Goal: Task Accomplishment & Management: Use online tool/utility

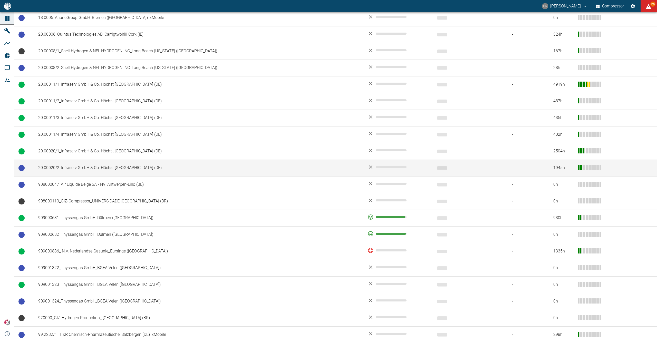
scroll to position [205, 0]
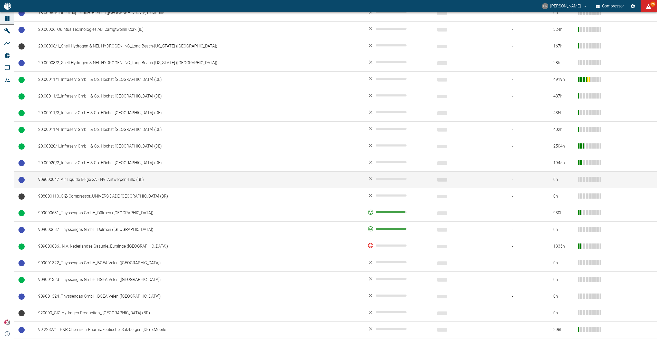
click at [95, 185] on td "908000047_Air Liquide Belge SA - NV_Antwerpen-Lillo (BE)" at bounding box center [199, 180] width 330 height 17
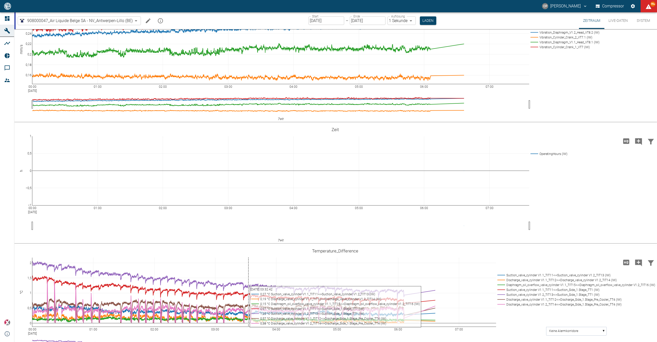
scroll to position [24, 0]
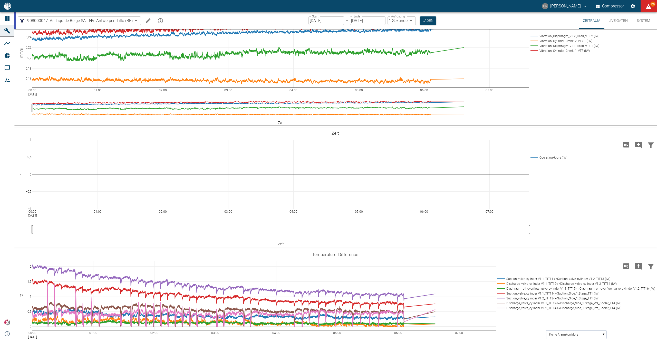
click at [323, 26] on div "Start [DATE] Start – Ende [DATE] Ende Auflösung 1 Sekunde 1sec Auflösung Laden" at bounding box center [373, 20] width 128 height 17
click at [323, 25] on div "Start [DATE] Start – Ende [DATE] Ende Auflösung 1 Sekunde 1sec Auflösung Laden" at bounding box center [373, 20] width 128 height 17
click at [323, 24] on input "[DATE]" at bounding box center [327, 20] width 36 height 8
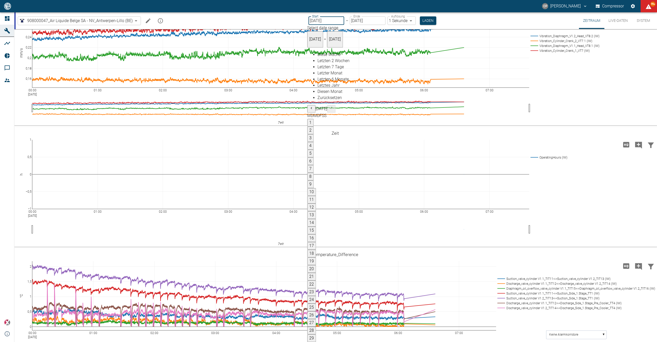
type input "[DATE]"
click at [428, 18] on button "Laden" at bounding box center [428, 20] width 16 height 8
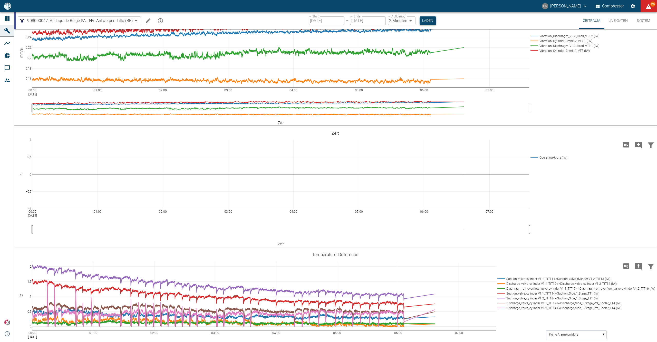
click at [427, 20] on button "Laden" at bounding box center [428, 20] width 16 height 8
click at [405, 18] on body "[PERSON_NAME] Compressor 99+ Dashboard Maschinen Analysen Reports Kommentare Mi…" at bounding box center [328, 171] width 657 height 342
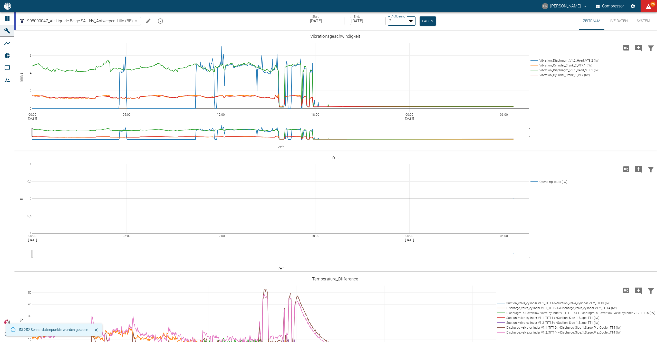
type input "1sec"
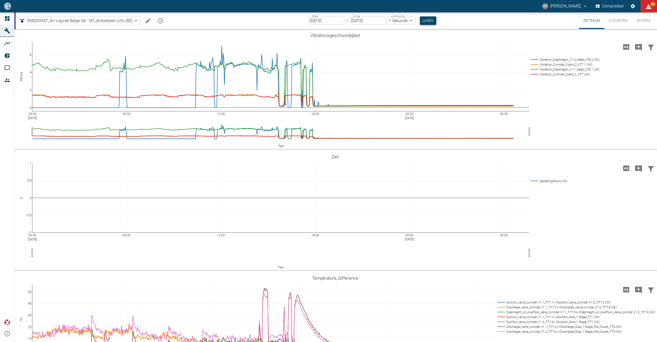
click at [423, 24] on button "Laden" at bounding box center [428, 20] width 16 height 8
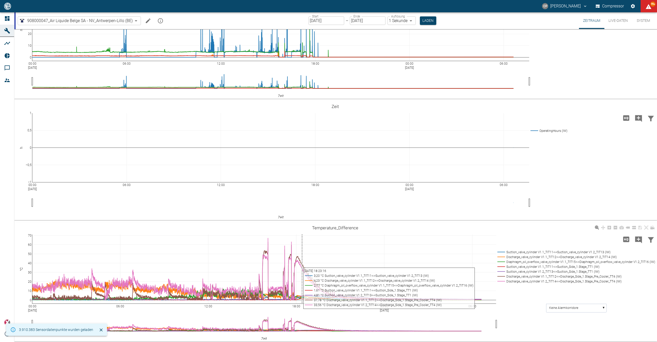
scroll to position [68, 0]
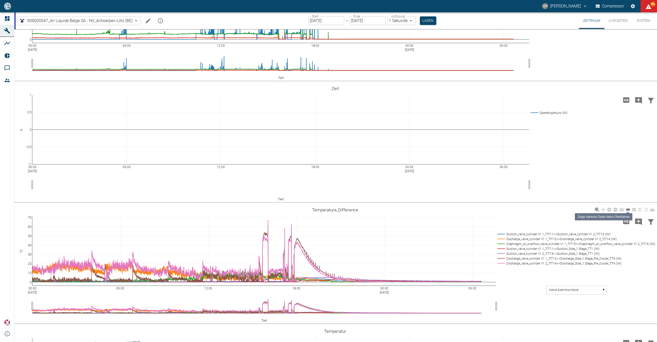
click at [630, 210] on link at bounding box center [628, 210] width 6 height 6
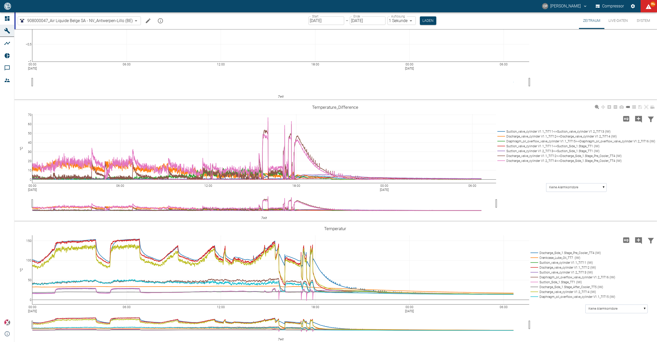
scroll to position [205, 0]
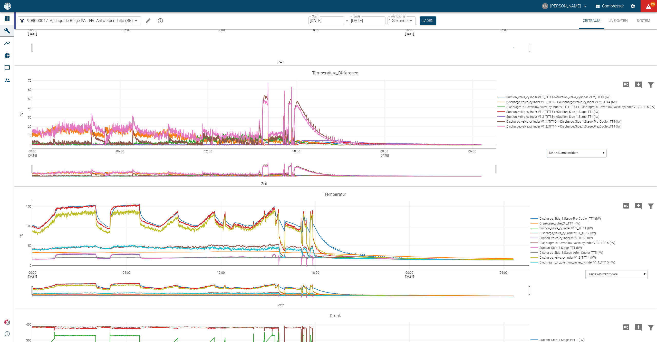
click at [319, 20] on input "[DATE]" at bounding box center [327, 20] width 36 height 8
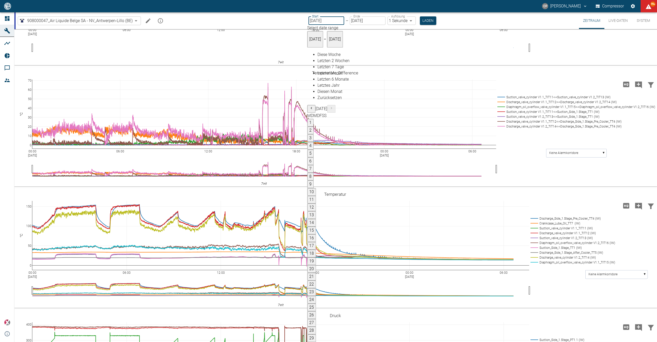
type input "[DATE]"
type input "2min"
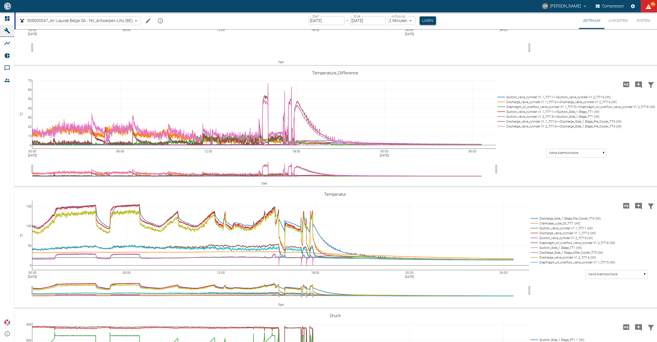
click at [427, 22] on button "Laden" at bounding box center [428, 20] width 16 height 8
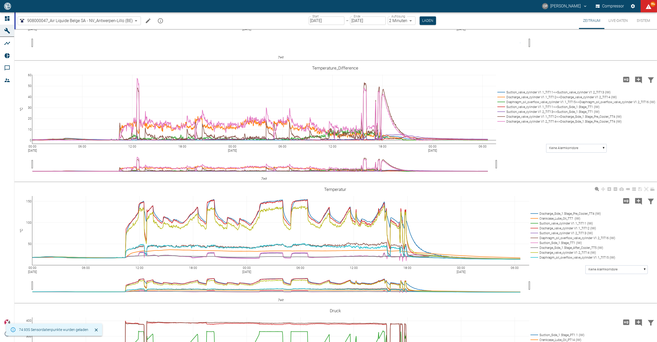
scroll to position [274, 0]
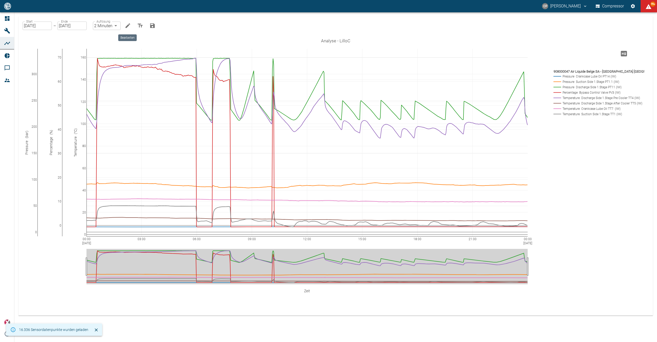
click at [127, 27] on icon "Bearbeiten" at bounding box center [128, 26] width 6 height 6
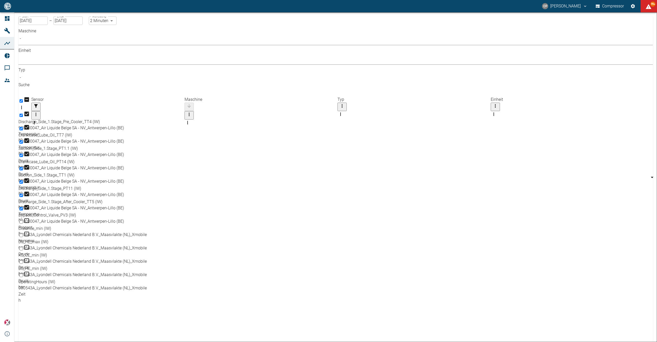
click at [23, 127] on input "Unselect row" at bounding box center [21, 128] width 3 height 3
checkbox input "true"
checkbox input "false"
click at [23, 140] on input "Unselect row" at bounding box center [21, 141] width 3 height 3
checkbox input "false"
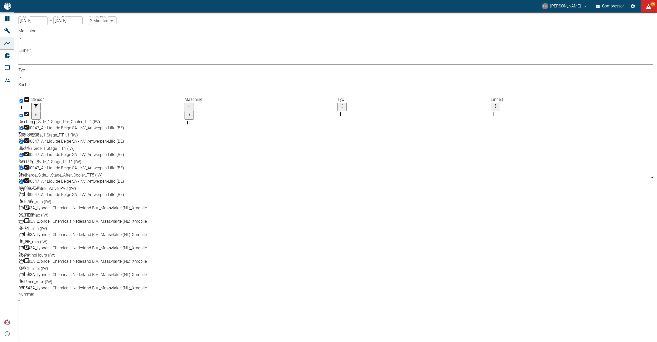
click at [23, 140] on input "Unselect row" at bounding box center [21, 141] width 3 height 3
checkbox input "false"
click at [23, 154] on input "Unselect row" at bounding box center [21, 155] width 3 height 3
checkbox input "false"
click at [23, 114] on input "Unselect row" at bounding box center [21, 115] width 3 height 3
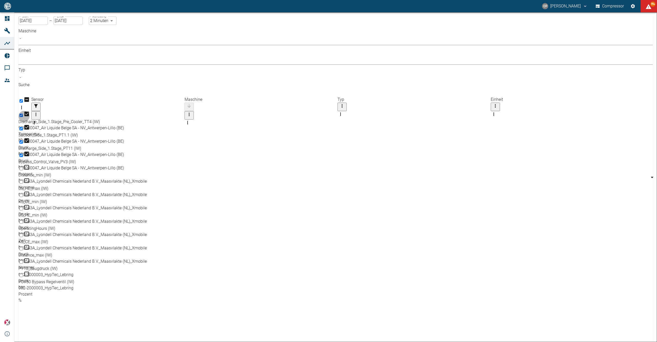
checkbox input "false"
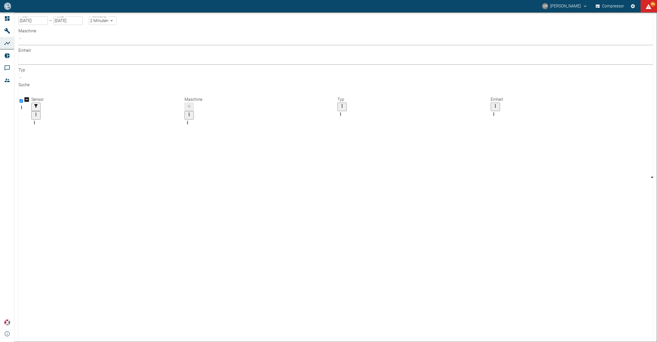
click at [73, 45] on body "CP Christoph Palm Compressor 99+ Dashboard Maschinen Analysen Reports Kommentar…" at bounding box center [328, 171] width 657 height 342
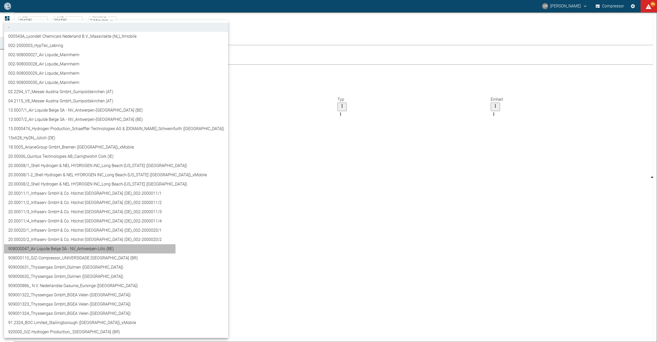
click at [68, 250] on li "908000047_Air Liquide Belge SA - NV_Antwerpen-Lillo (BE)" at bounding box center [116, 248] width 224 height 9
type input "53812aab-fb54-4a57-a574-01c3305aa274"
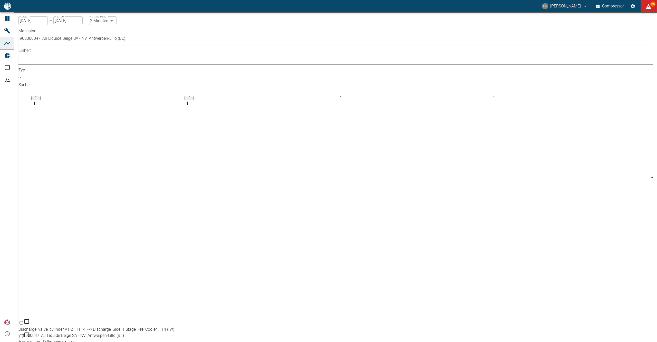
checkbox input "true"
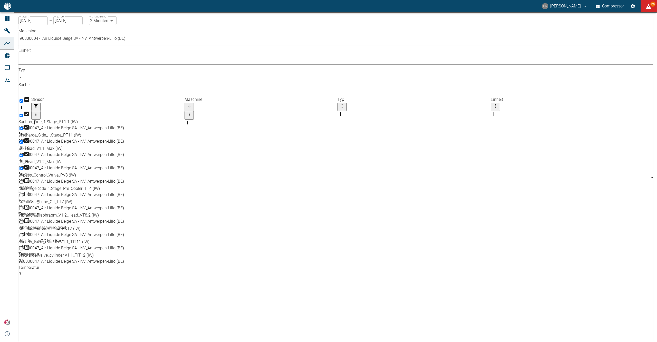
click at [48, 25] on input "16.01.2025" at bounding box center [32, 20] width 29 height 8
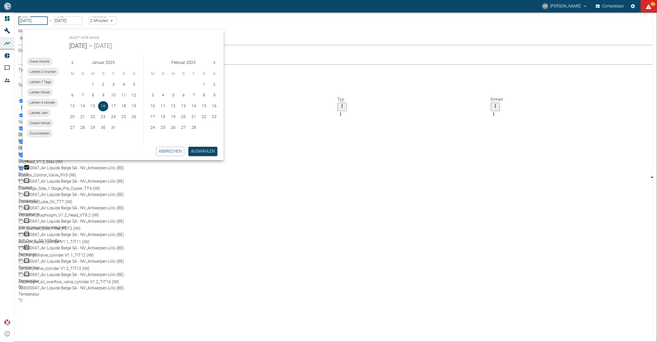
click at [212, 63] on icon "Next month" at bounding box center [214, 63] width 6 height 6
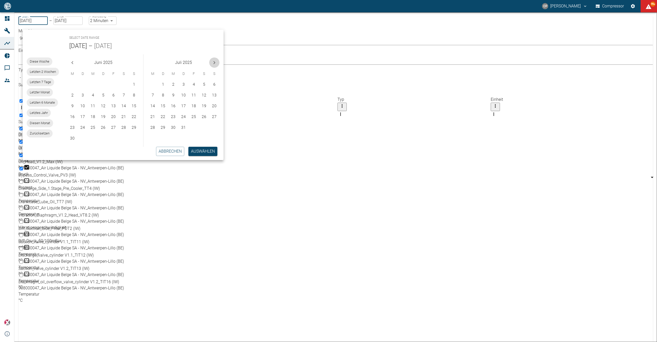
click at [212, 63] on icon "Next month" at bounding box center [214, 63] width 6 height 6
click at [166, 105] on button "16" at bounding box center [163, 106] width 10 height 10
type input "[DATE]"
type input "DD.MM.YYYY"
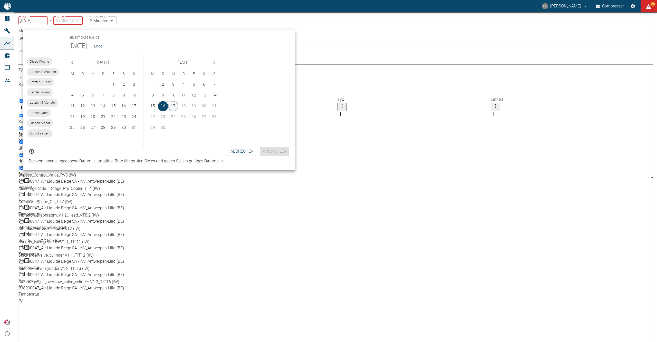
click at [171, 106] on button "17" at bounding box center [173, 106] width 10 height 10
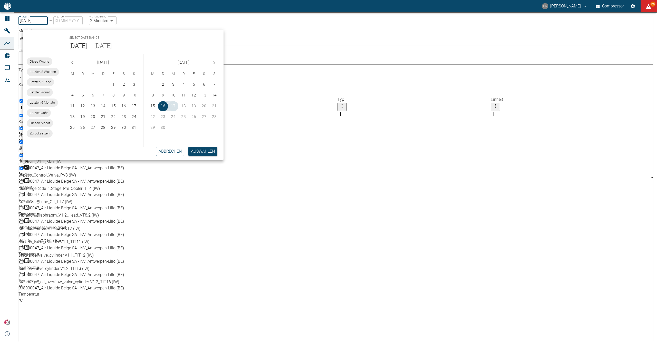
type input "[DATE]"
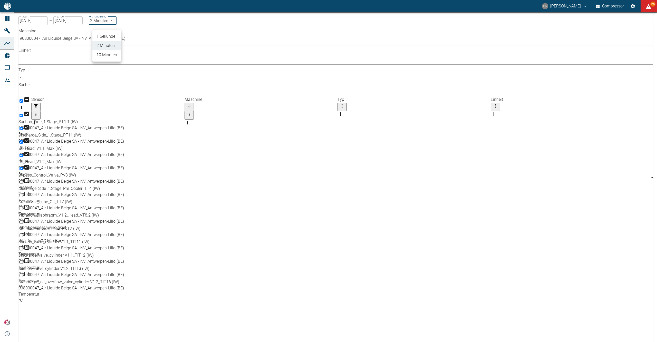
click at [116, 26] on body "CP Christoph Palm Compressor 99+ Dashboard Maschinen Analysen Reports Kommentar…" at bounding box center [328, 171] width 657 height 342
click at [114, 38] on li "1 Sekunde" at bounding box center [106, 36] width 29 height 9
type input "1sec"
click at [80, 25] on input "[DATE]" at bounding box center [67, 20] width 29 height 8
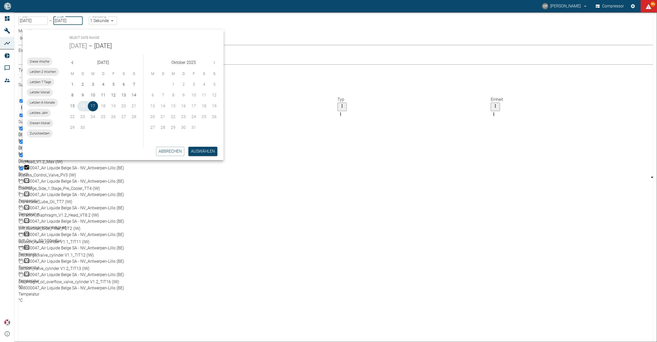
click at [87, 104] on button "16" at bounding box center [83, 106] width 10 height 10
type input "[DATE]"
click at [87, 106] on button "16" at bounding box center [83, 106] width 10 height 10
click at [198, 148] on button "Auswählen" at bounding box center [203, 151] width 29 height 9
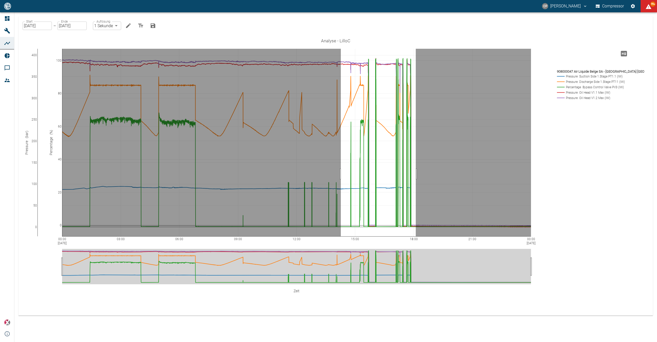
drag, startPoint x: 341, startPoint y: 174, endPoint x: 416, endPoint y: 174, distance: 75.0
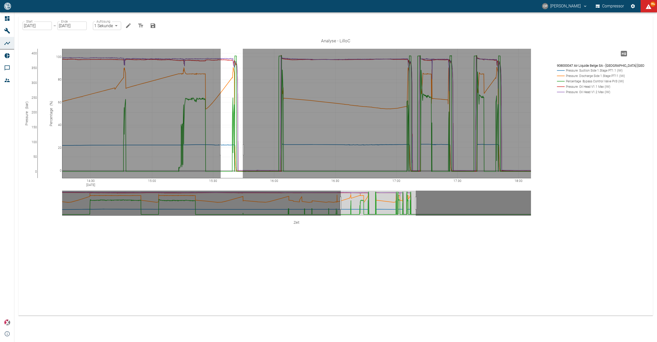
drag, startPoint x: 221, startPoint y: 150, endPoint x: 243, endPoint y: 149, distance: 22.1
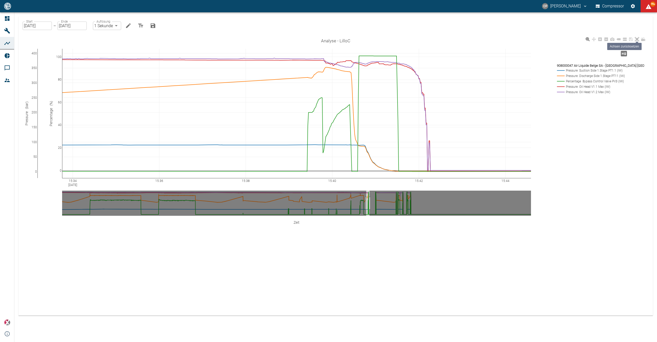
click at [637, 39] on icon at bounding box center [637, 39] width 4 height 4
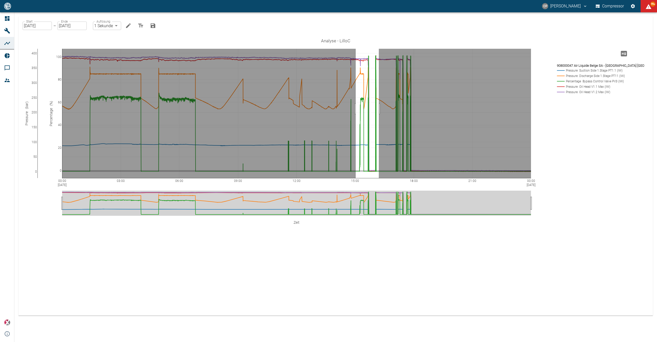
drag, startPoint x: 356, startPoint y: 109, endPoint x: 379, endPoint y: 109, distance: 23.4
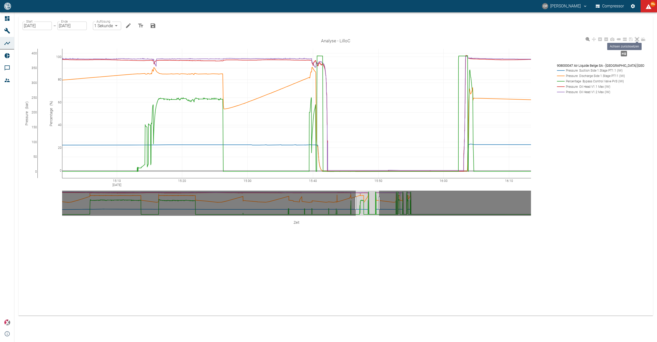
click at [637, 41] on link at bounding box center [637, 39] width 6 height 6
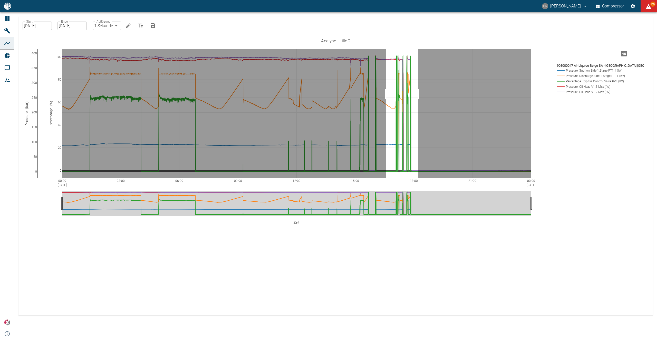
drag, startPoint x: 386, startPoint y: 94, endPoint x: 421, endPoint y: 95, distance: 35.2
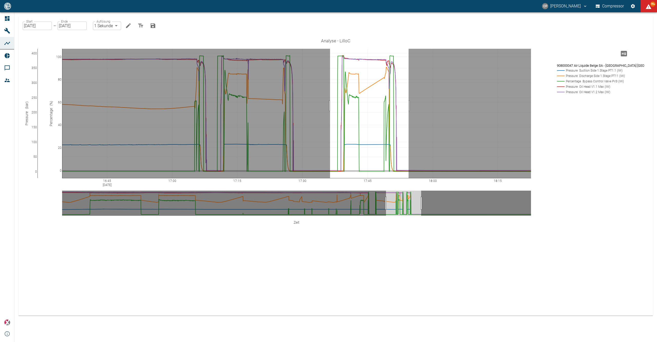
drag, startPoint x: 330, startPoint y: 106, endPoint x: 409, endPoint y: 109, distance: 78.9
